Goal: Task Accomplishment & Management: Manage account settings

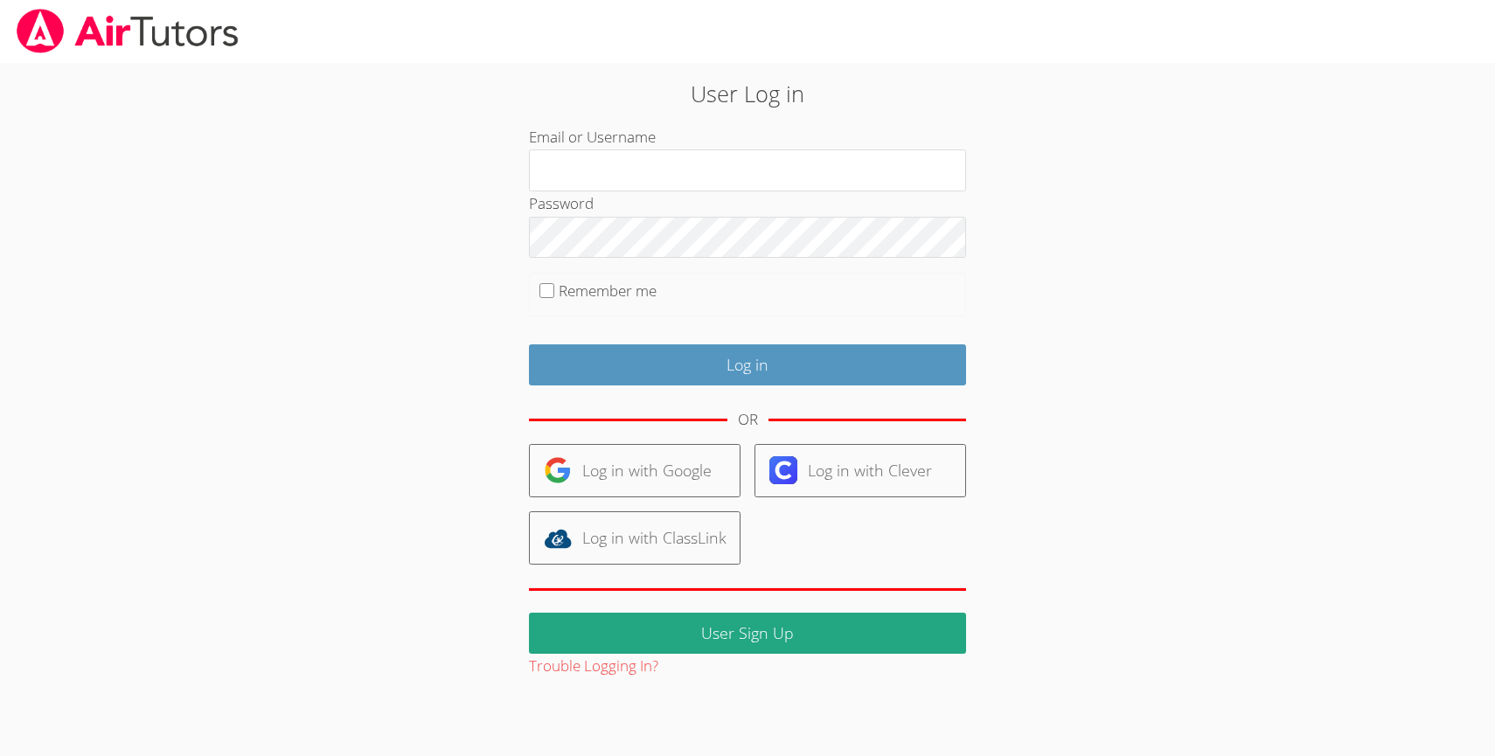
type input "[PERSON_NAME][EMAIL_ADDRESS][DOMAIN_NAME]"
click at [552, 293] on input "Remember me" at bounding box center [546, 290] width 15 height 15
checkbox input "true"
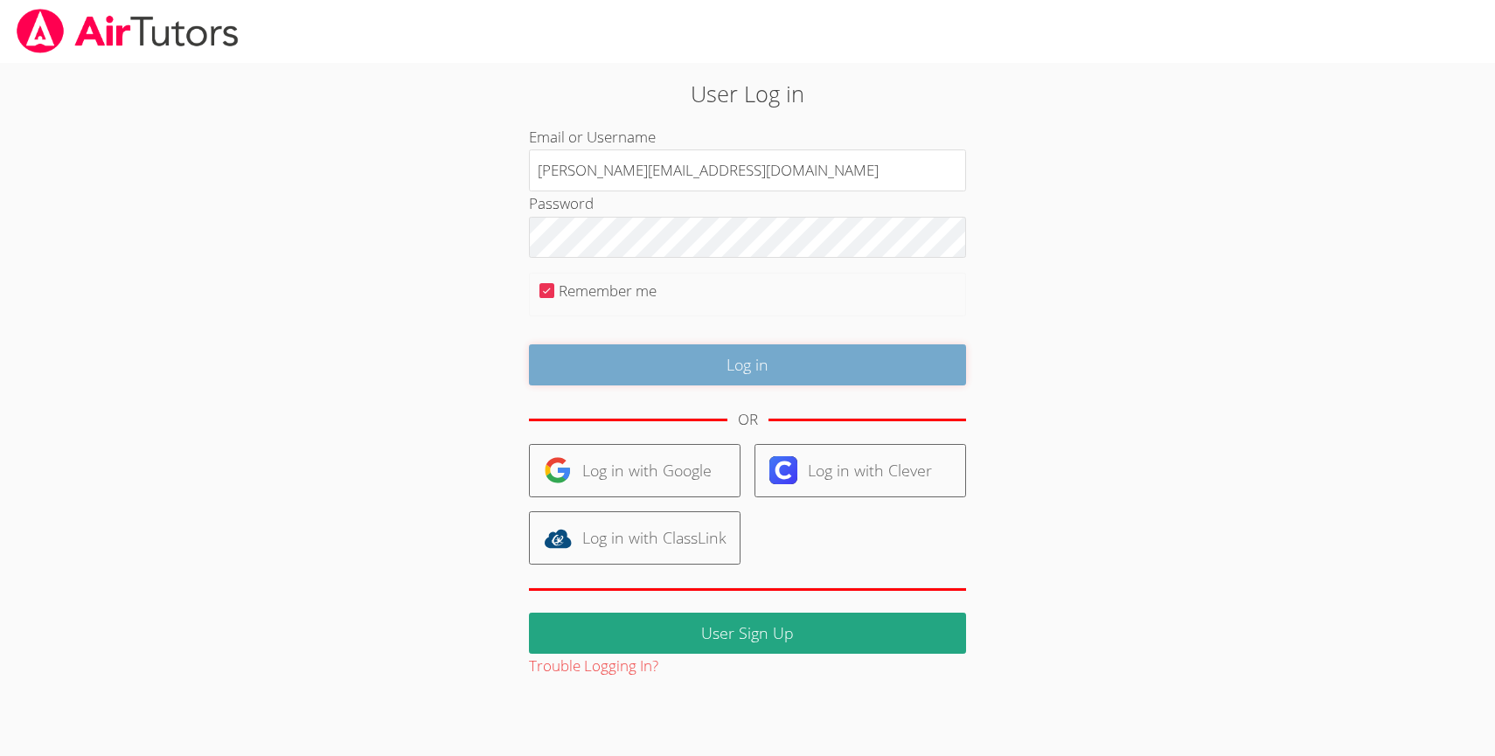
click at [625, 356] on input "Log in" at bounding box center [747, 364] width 437 height 41
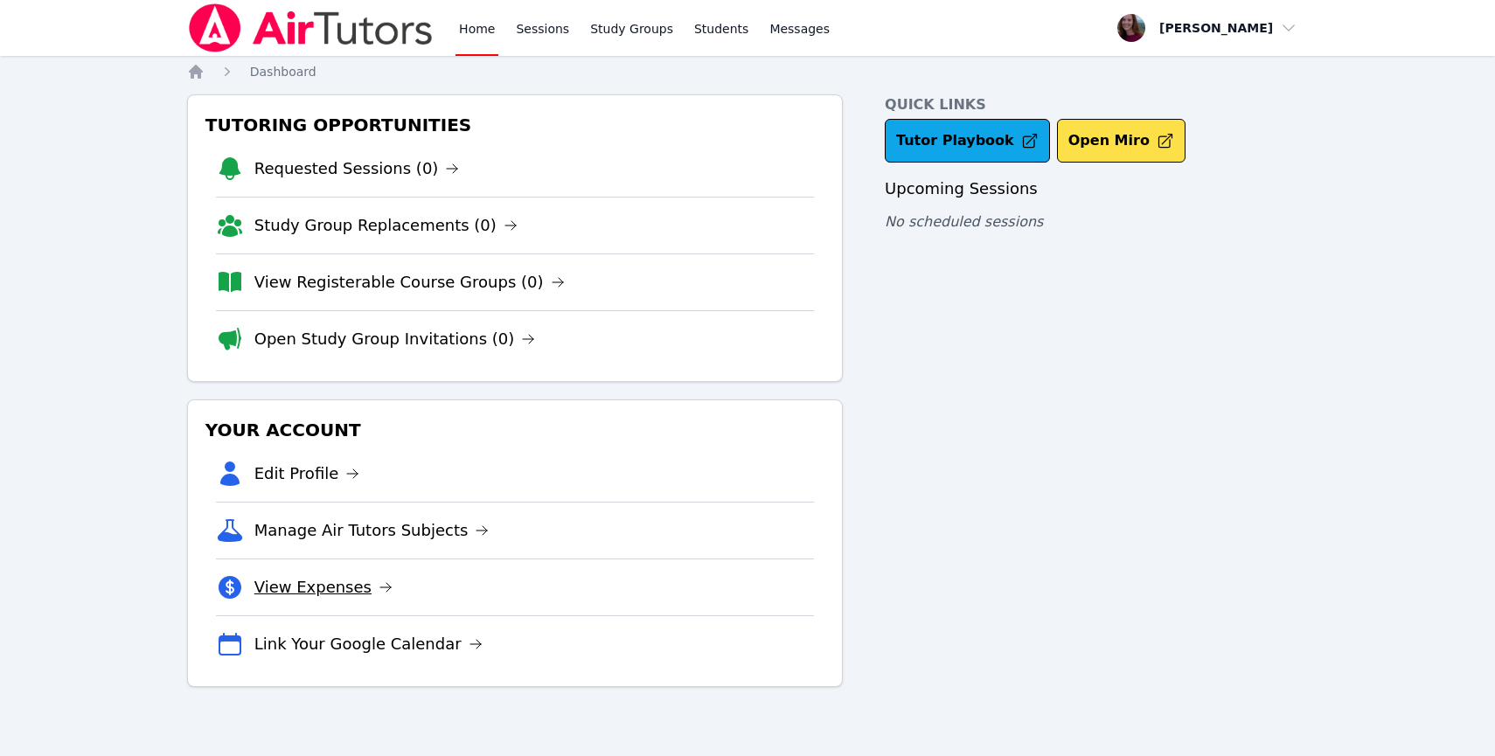
click at [303, 576] on link "View Expenses" at bounding box center [323, 587] width 138 height 24
